Goal: Find specific page/section: Find specific page/section

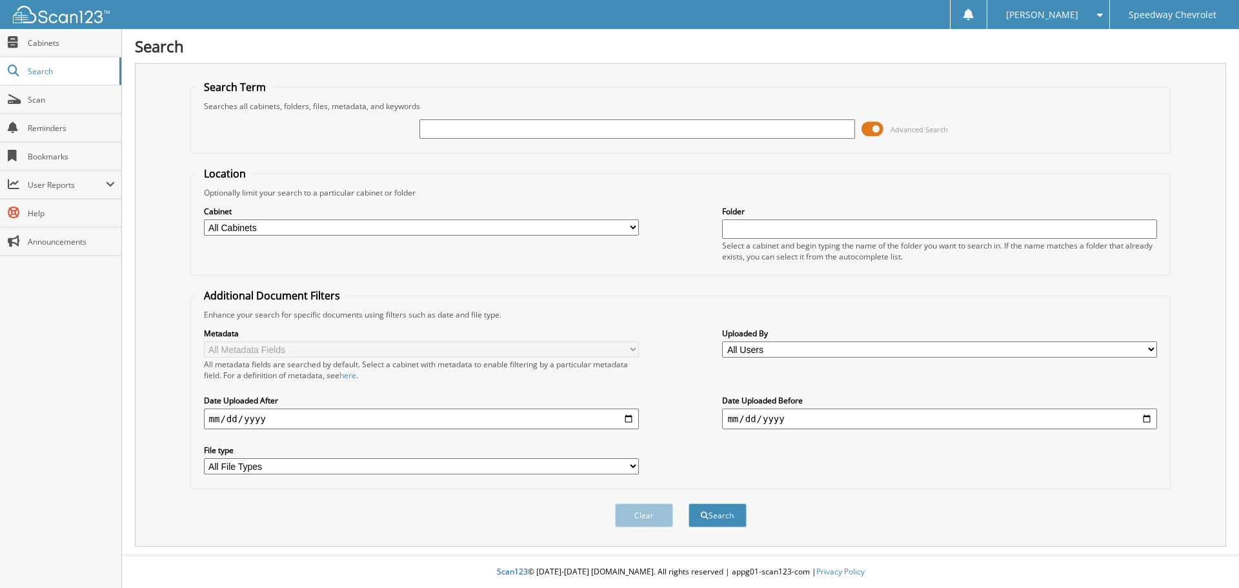
click at [472, 128] on input "text" at bounding box center [636, 128] width 435 height 19
type input "40521"
click at [869, 134] on span at bounding box center [873, 128] width 22 height 19
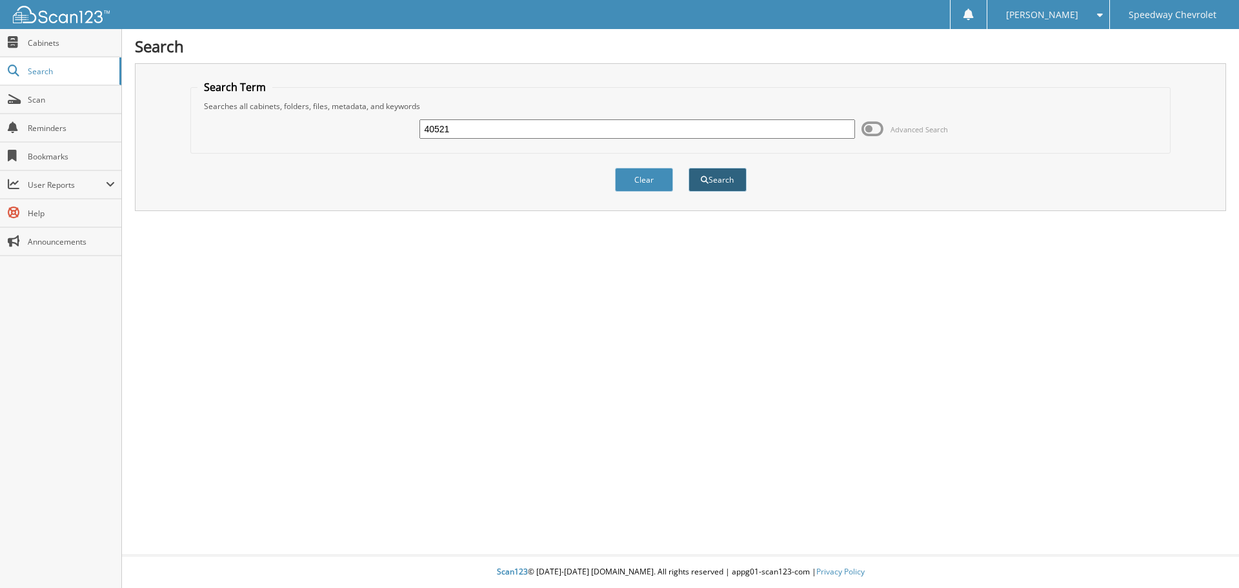
click at [719, 179] on button "Search" at bounding box center [718, 180] width 58 height 24
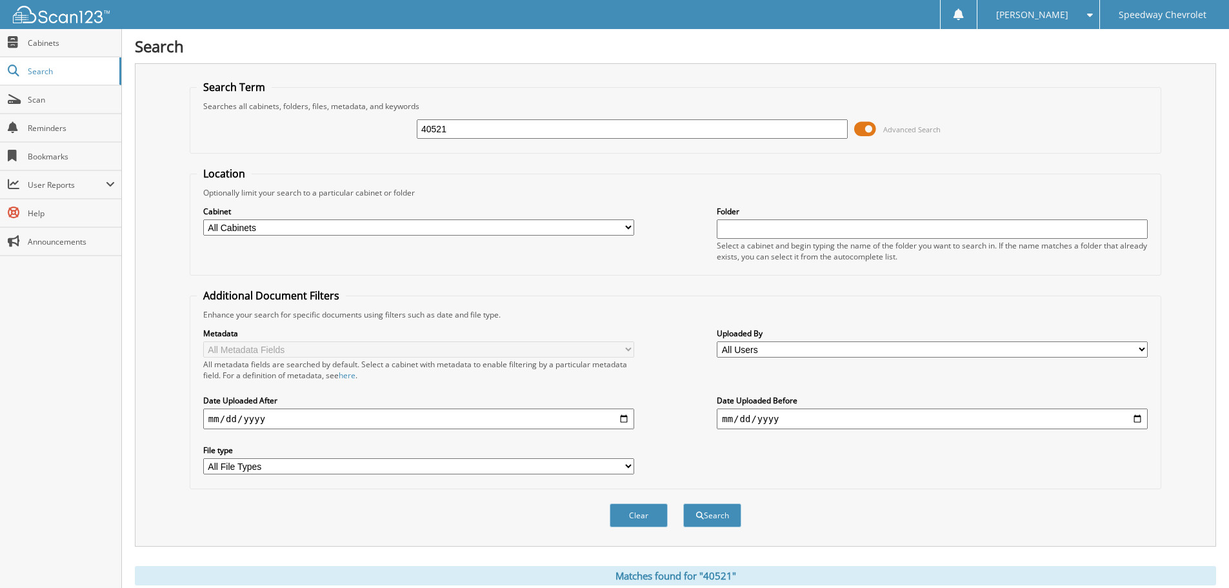
click at [863, 124] on span at bounding box center [865, 128] width 22 height 19
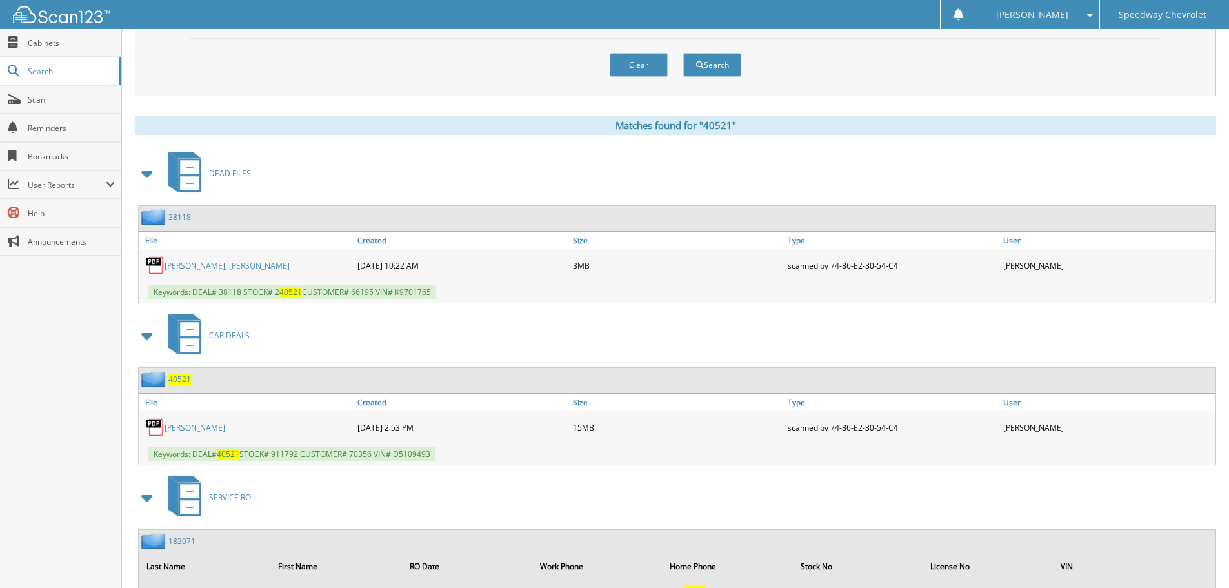
scroll to position [129, 0]
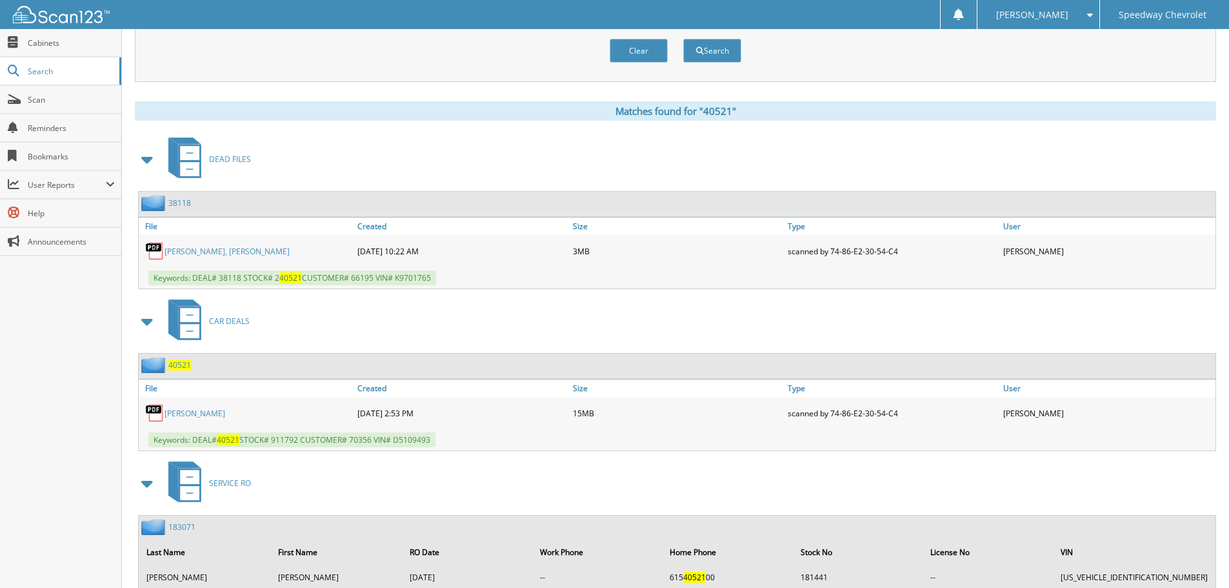
click at [214, 415] on link "GOTHRO, ELIJAH PAUL" at bounding box center [195, 413] width 61 height 11
